Goal: Information Seeking & Learning: Learn about a topic

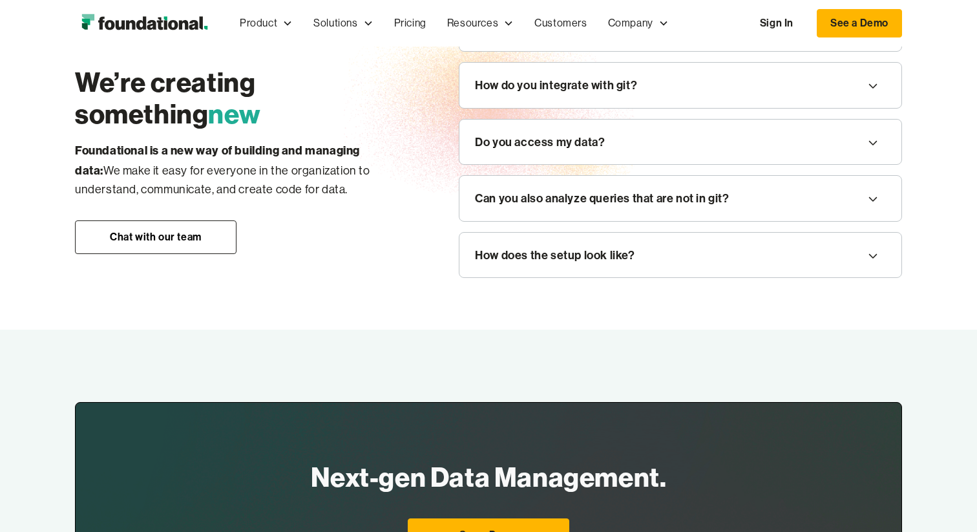
scroll to position [1344, 0]
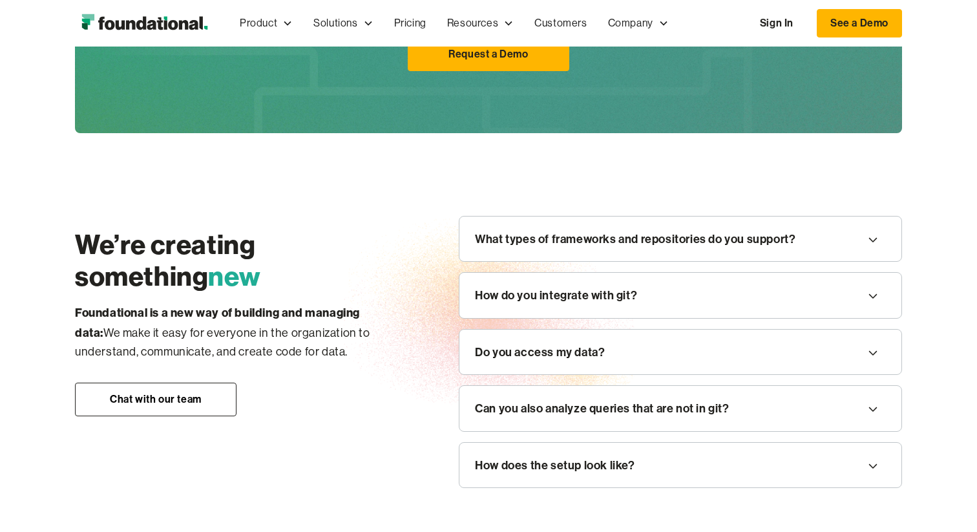
click at [155, 23] on img "home" at bounding box center [144, 23] width 139 height 26
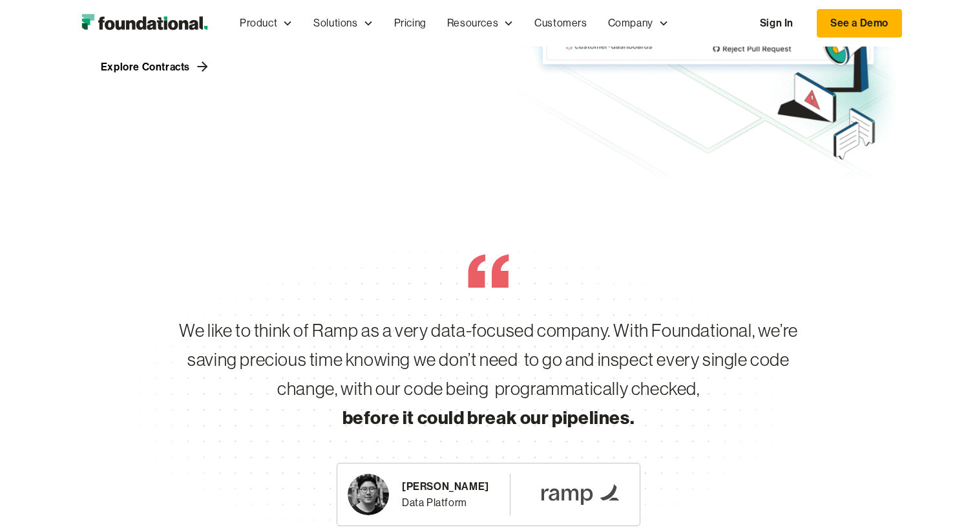
scroll to position [2203, 0]
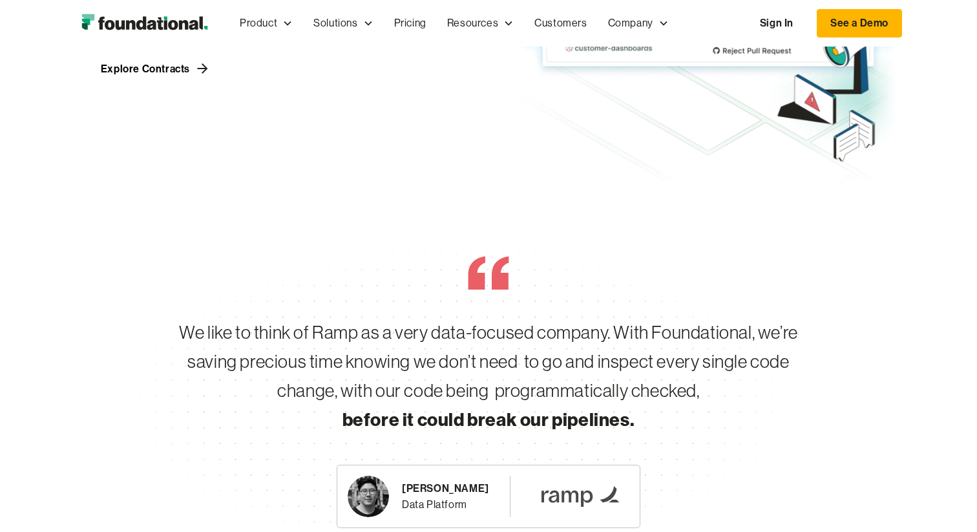
click at [591, 187] on div "We like to think of Ramp as a very data-focused company. With Foundational, we’…" at bounding box center [488, 405] width 827 height 443
click at [635, 401] on div "We like to think of Ramp as a very data-focused company. With Foundational, we’…" at bounding box center [489, 376] width 662 height 116
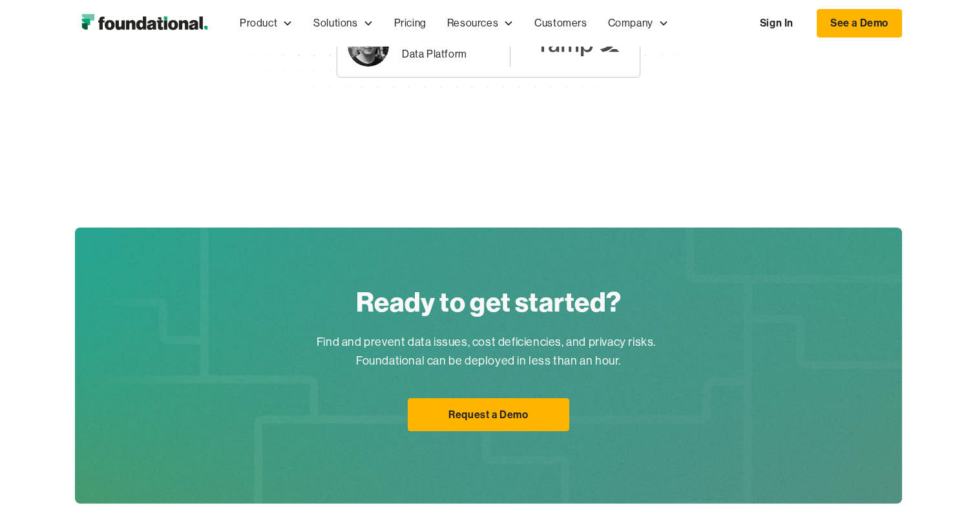
scroll to position [2625, 0]
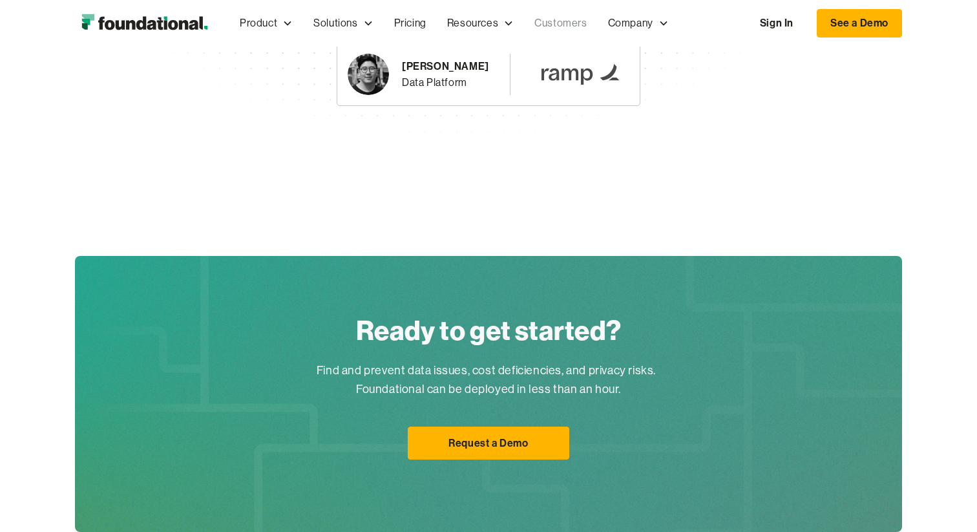
click at [564, 23] on link "Customers" at bounding box center [560, 23] width 73 height 43
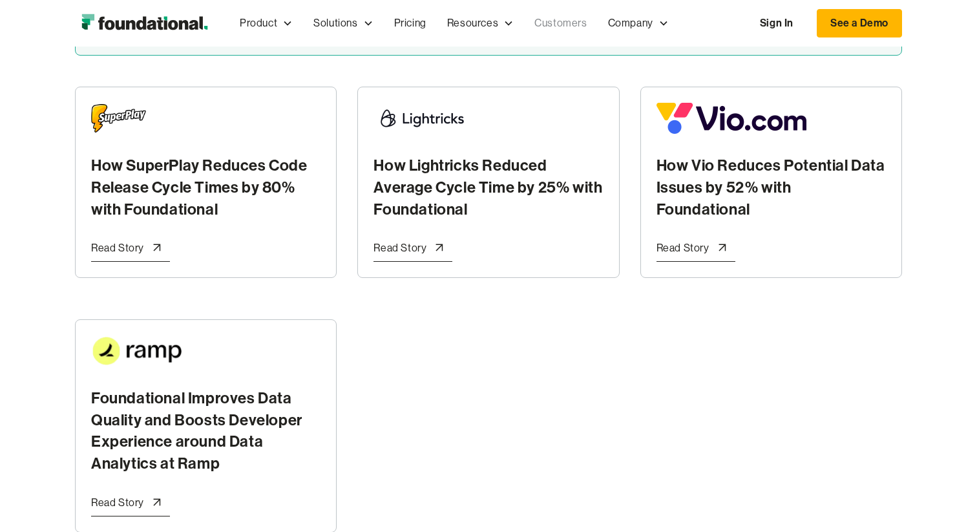
scroll to position [476, 0]
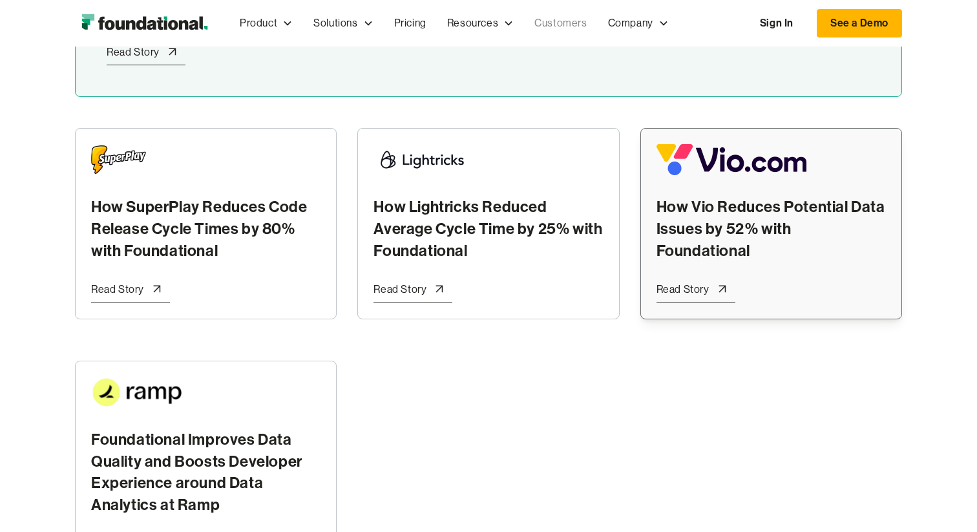
click at [682, 290] on div "Read Story" at bounding box center [683, 289] width 53 height 17
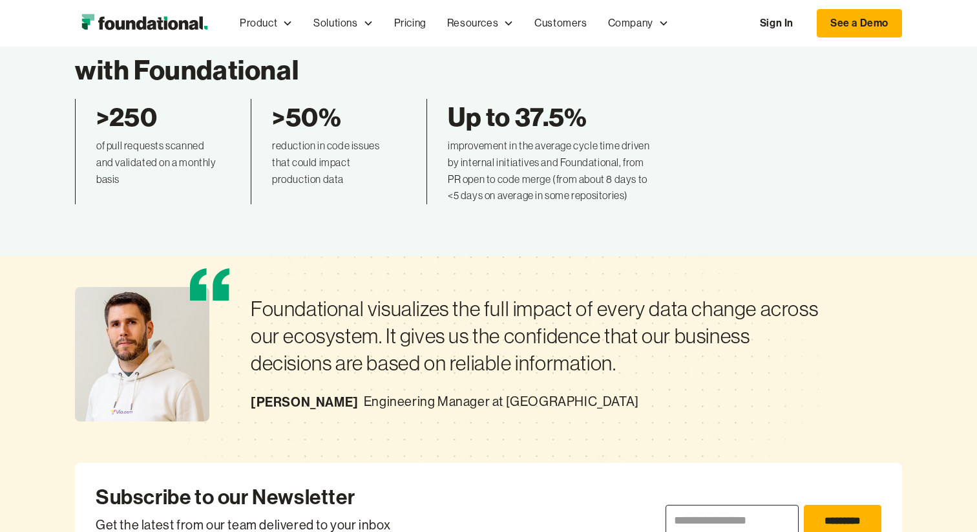
scroll to position [116, 0]
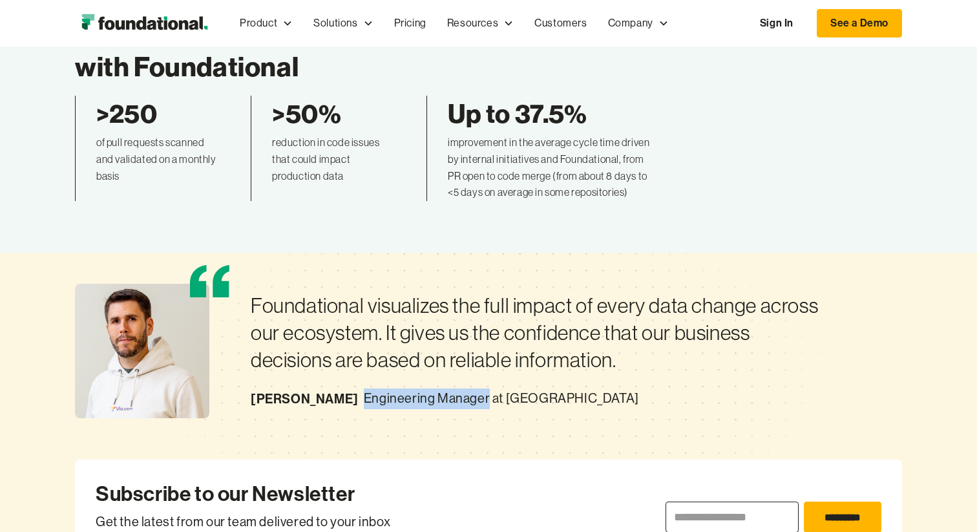
drag, startPoint x: 341, startPoint y: 397, endPoint x: 461, endPoint y: 396, distance: 120.2
click at [461, 396] on div "Engineering Manager at [GEOGRAPHIC_DATA]" at bounding box center [501, 398] width 275 height 21
copy div "Engineering Manager"
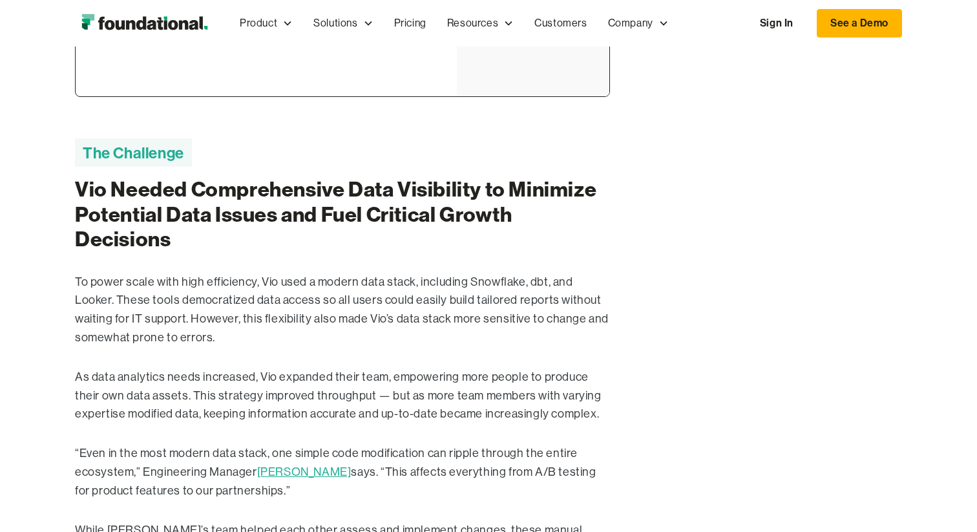
scroll to position [1034, 0]
